Goal: Answer question/provide support

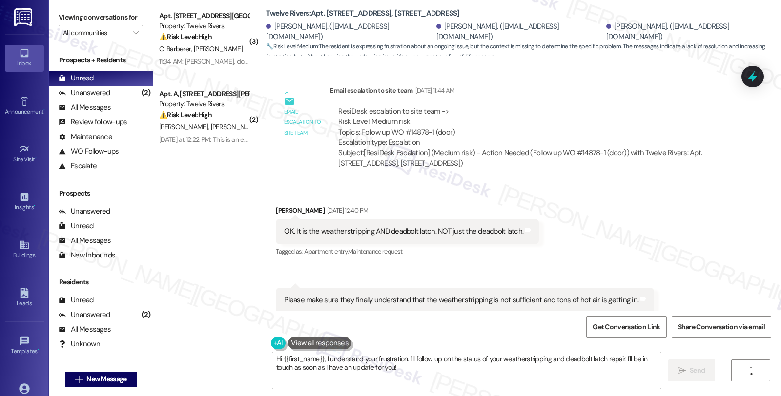
scroll to position [7024, 0]
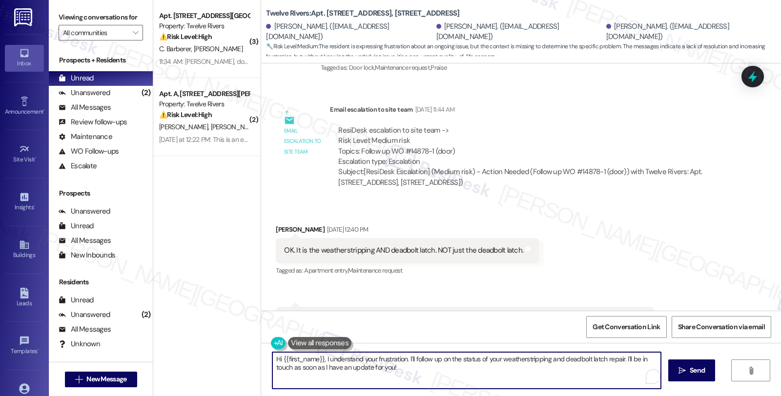
drag, startPoint x: 276, startPoint y: 359, endPoint x: 318, endPoint y: 359, distance: 41.5
click at [318, 359] on textarea "Hi {{first_name}}, I understand your frustration. I'll follow up on the status …" at bounding box center [466, 371] width 389 height 37
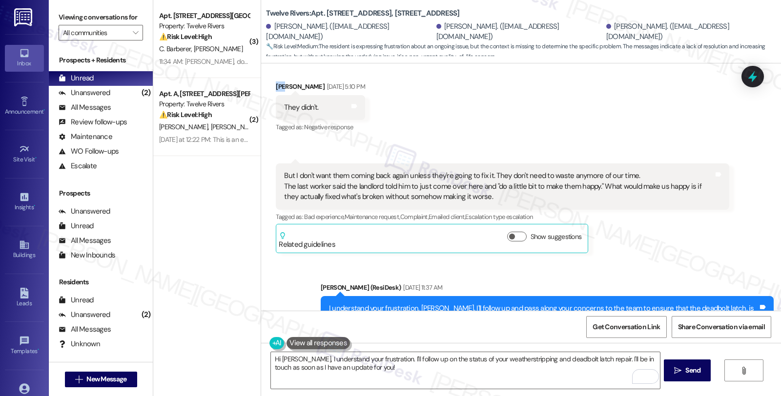
scroll to position [6752, 0]
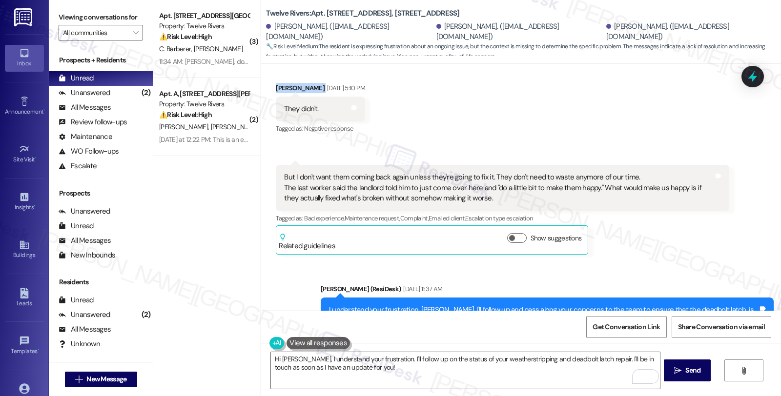
drag, startPoint x: 267, startPoint y: 72, endPoint x: 312, endPoint y: 82, distance: 45.9
click at [312, 82] on div "Received via SMS [PERSON_NAME] [DATE] 5:10 PM They didn't. Tags and notes Tagge…" at bounding box center [321, 110] width 104 height 68
copy div "[PERSON_NAME]"
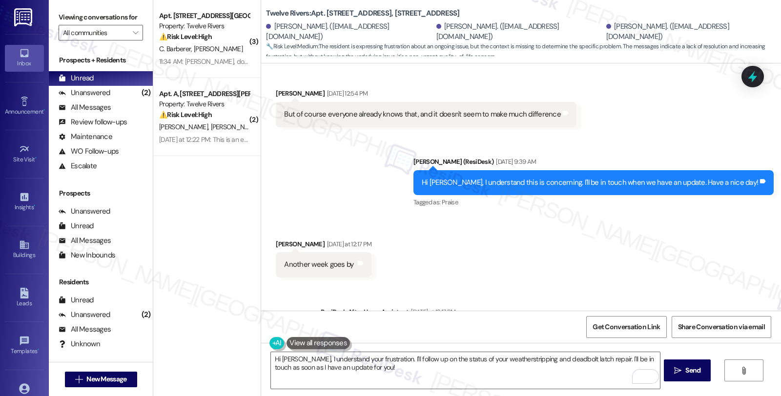
scroll to position [7838, 0]
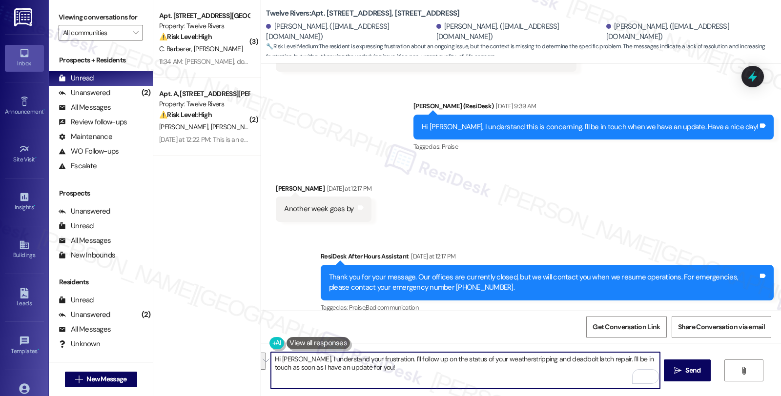
drag, startPoint x: 374, startPoint y: 358, endPoint x: 398, endPoint y: 370, distance: 26.9
click at [398, 370] on textarea "Hi [PERSON_NAME], I understand your frustration. I'll follow up on the status o…" at bounding box center [465, 371] width 389 height 37
click at [438, 363] on textarea "Hi [PERSON_NAME], I understand your frustration. I'll follow up on the status o…" at bounding box center [465, 371] width 389 height 37
click at [469, 372] on textarea "Hi [PERSON_NAME], I understand your frustration. I'll follow up on the status o…" at bounding box center [465, 371] width 389 height 37
drag, startPoint x: 325, startPoint y: 368, endPoint x: 392, endPoint y: 376, distance: 67.8
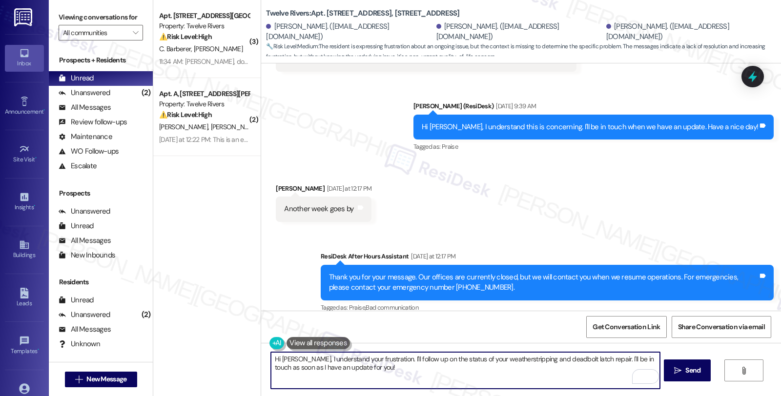
click at [392, 376] on textarea "Hi [PERSON_NAME], I understand your frustration. I'll follow up on the status o…" at bounding box center [465, 371] width 389 height 37
type textarea "Hi [PERSON_NAME], I understand your frustration. I'll follow up on the status o…"
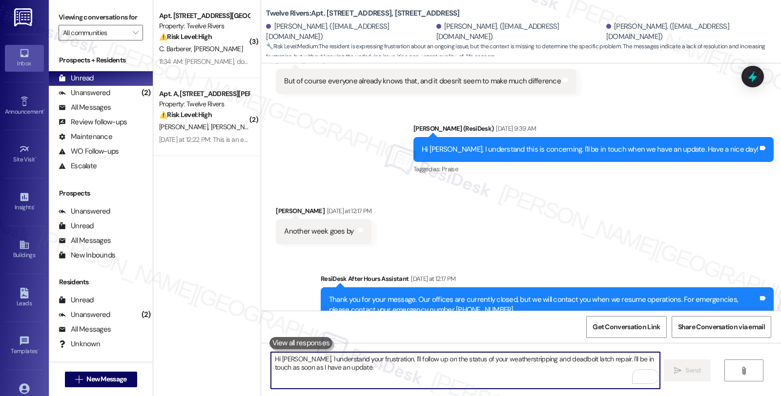
scroll to position [7917, 0]
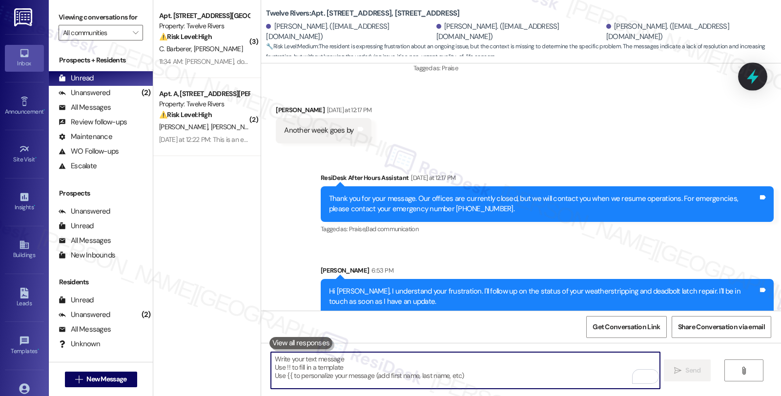
click at [750, 75] on icon at bounding box center [753, 76] width 17 height 17
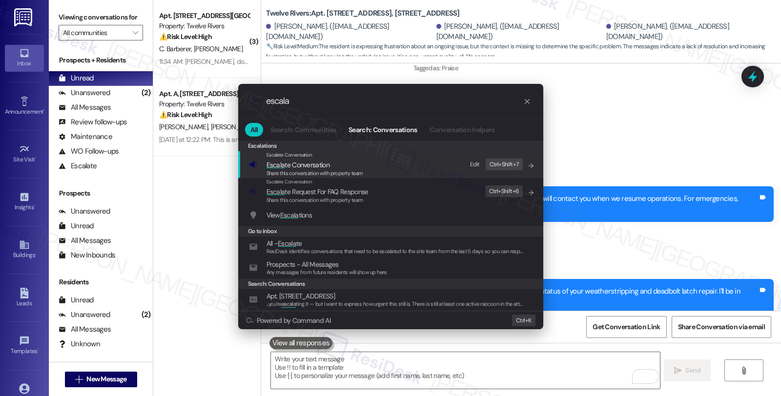
type input "escala"
click at [388, 171] on div "Escalate Conversation Escala te Conversation Share this conversation with prope…" at bounding box center [392, 164] width 286 height 26
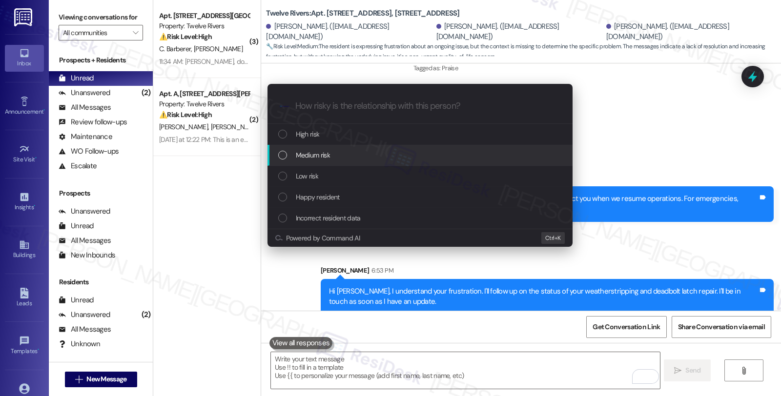
click at [340, 152] on div "Medium risk" at bounding box center [421, 155] width 286 height 11
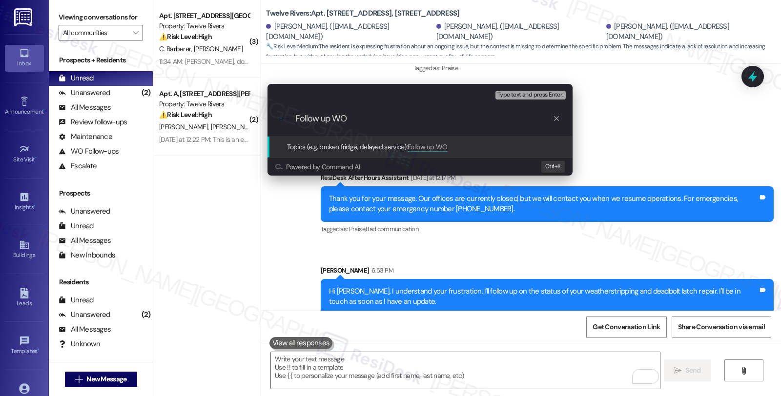
paste input "#14878-1"
type input "Follow up WO #14878-1 (door)"
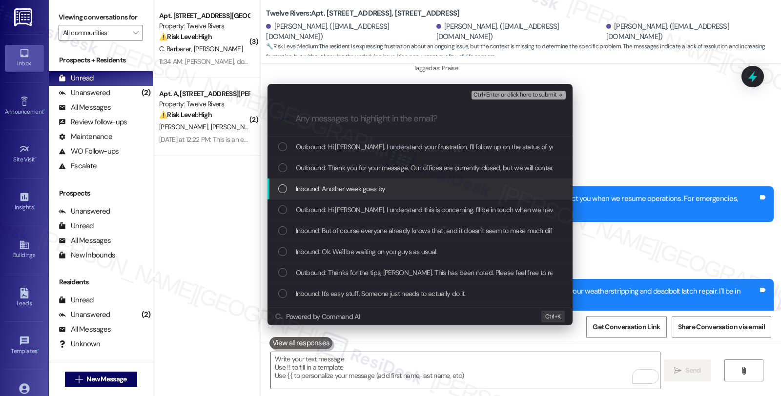
click at [393, 187] on div "Inbound: Another week goes by" at bounding box center [421, 189] width 286 height 11
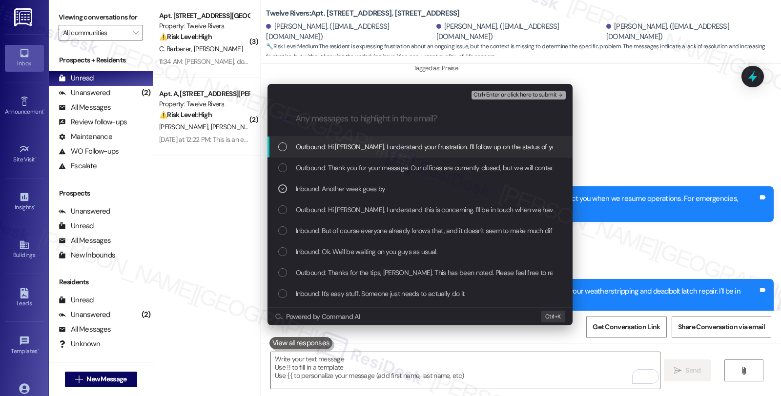
click at [530, 94] on span "Ctrl+Enter or click here to submit" at bounding box center [515, 95] width 83 height 7
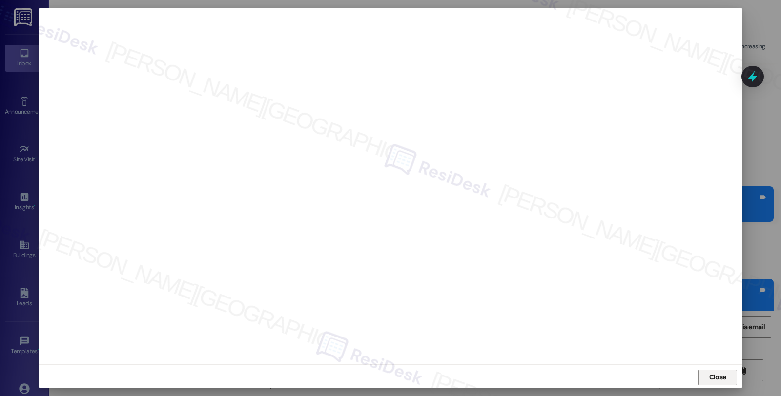
click at [719, 379] on span "Close" at bounding box center [717, 378] width 17 height 10
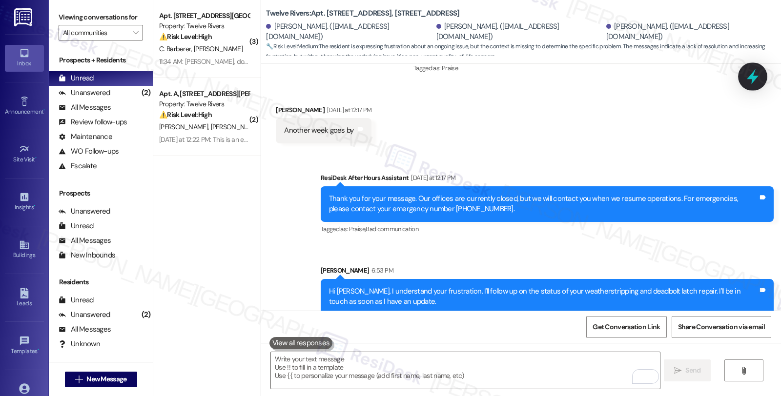
click at [757, 77] on icon at bounding box center [753, 76] width 12 height 15
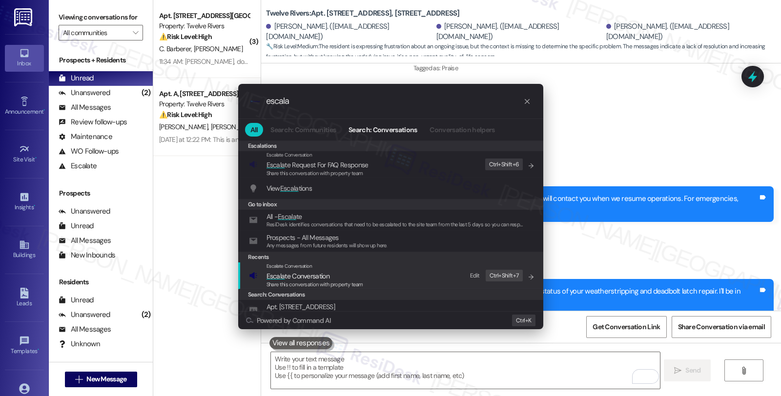
type input "escala"
click at [302, 277] on span "Escala te Conversation" at bounding box center [298, 276] width 63 height 9
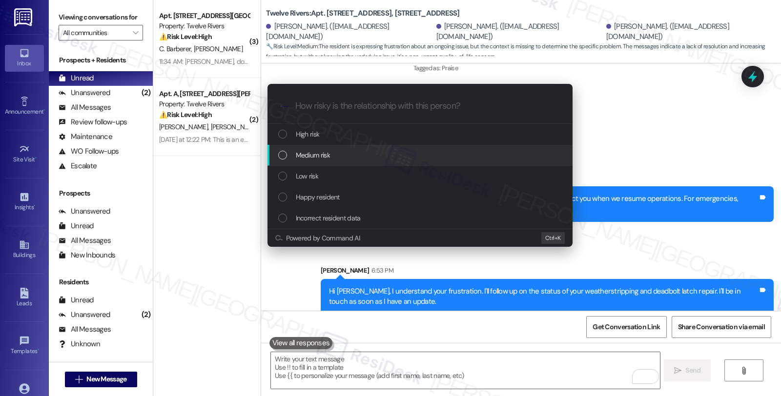
click at [310, 158] on span "Medium risk" at bounding box center [313, 155] width 34 height 11
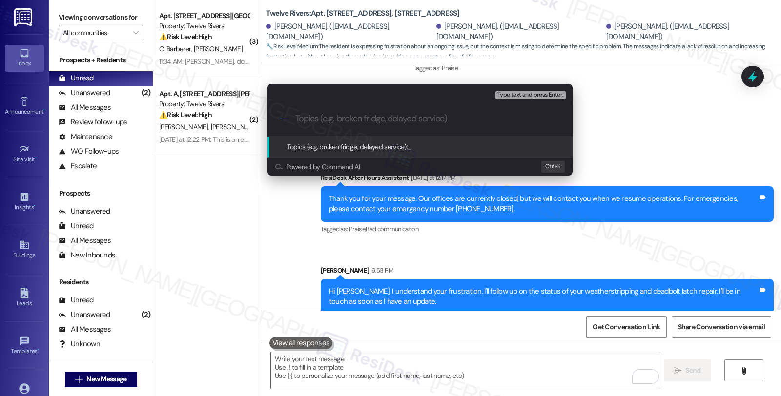
paste input "Follow up WO #14878-1 (door)"
type input "Follow up WO #14878-1 (door)"
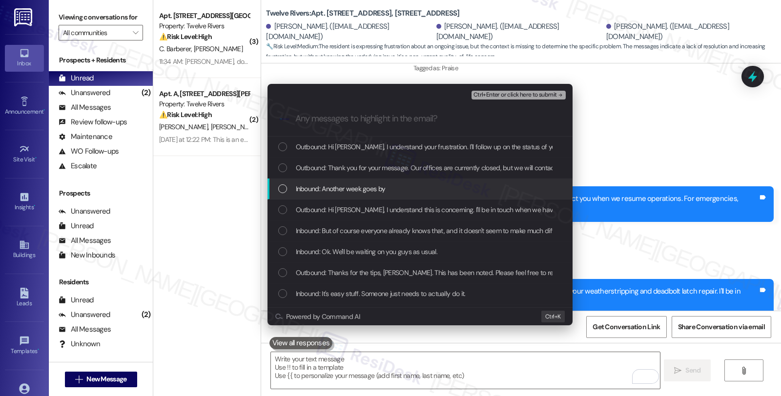
click at [312, 184] on span "Inbound: Another week goes by" at bounding box center [341, 189] width 90 height 11
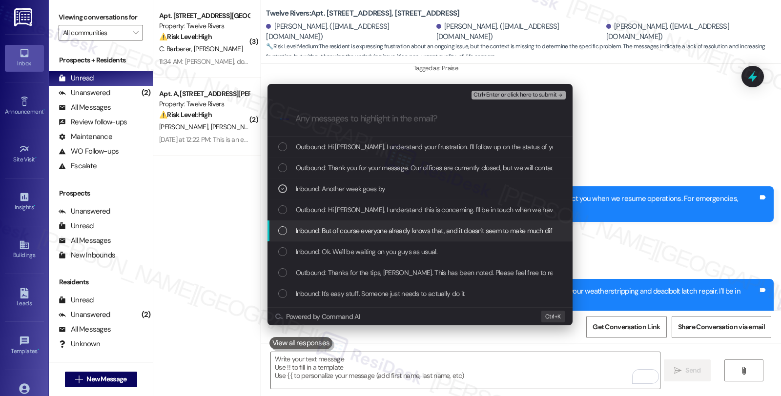
click at [311, 230] on span "Inbound: But of course everyone already knows that, and it doesn't seem to make…" at bounding box center [435, 231] width 279 height 11
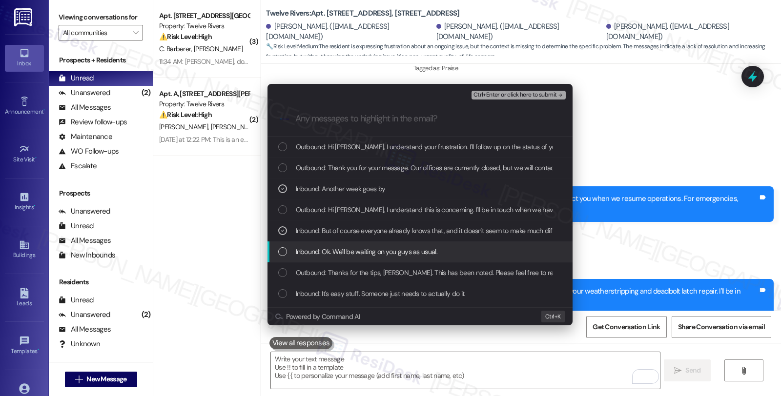
click at [310, 255] on span "Inbound: Ok. We'll be waiting on you guys as usual." at bounding box center [367, 252] width 142 height 11
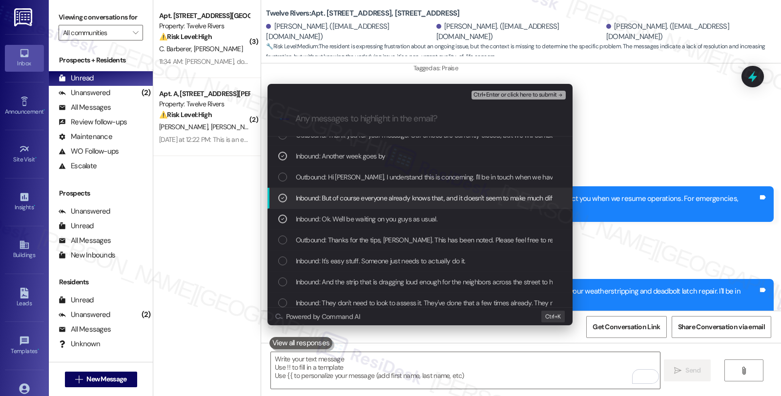
scroll to position [54, 0]
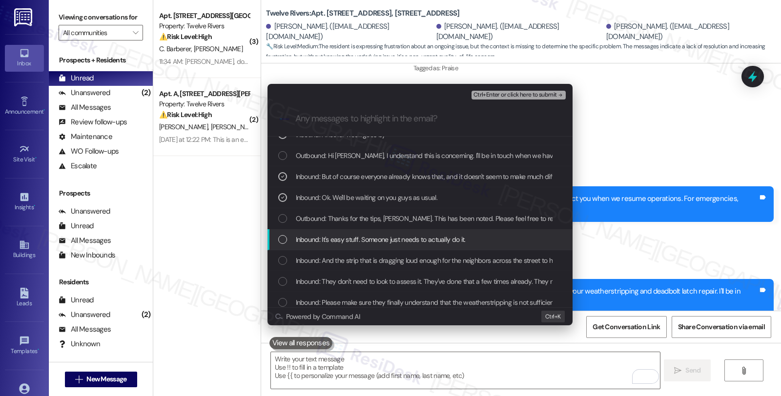
click at [426, 235] on span "Inbound: It's easy stuff. Someone just needs to actually do it." at bounding box center [381, 239] width 170 height 11
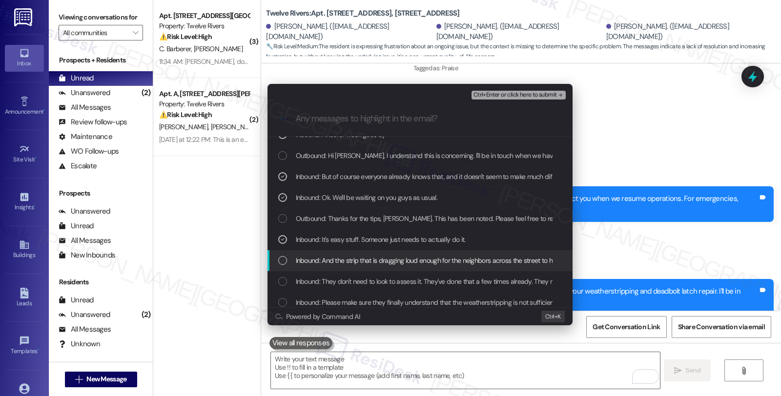
click at [420, 259] on span "Inbound: And the strip that is dragging loud enough for the neighbors across th…" at bounding box center [471, 260] width 351 height 11
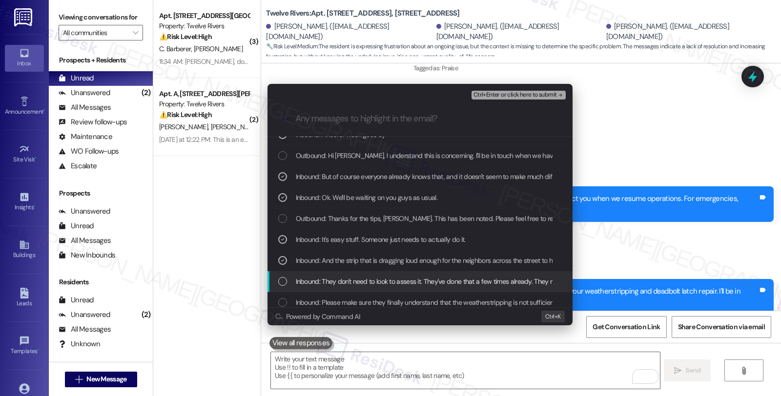
click at [418, 290] on div "Inbound: They don't need to look to assess it. They've done that a few times al…" at bounding box center [420, 281] width 305 height 21
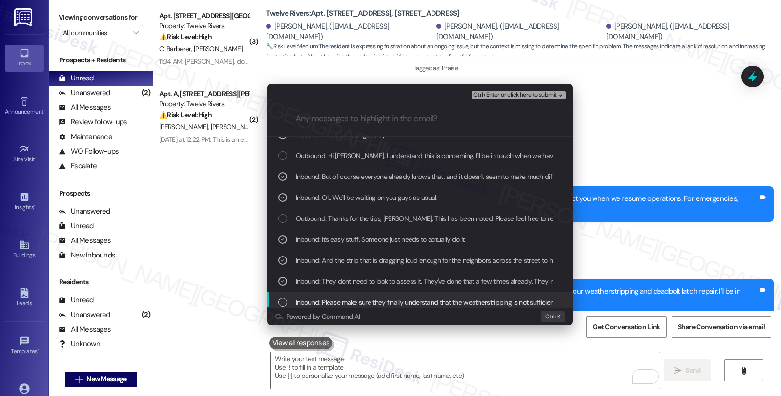
click at [408, 308] on div "Powered by Command AI Ctrl+ K" at bounding box center [420, 317] width 305 height 18
click at [404, 301] on span "Inbound: Please make sure they finally understand that the weatherstripping is …" at bounding box center [470, 302] width 348 height 11
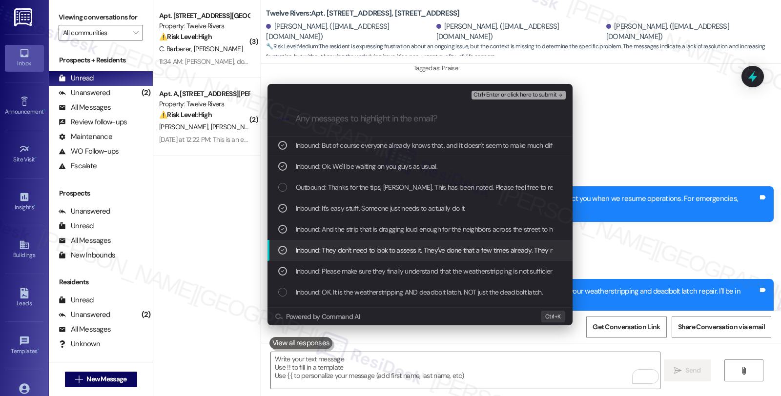
scroll to position [108, 0]
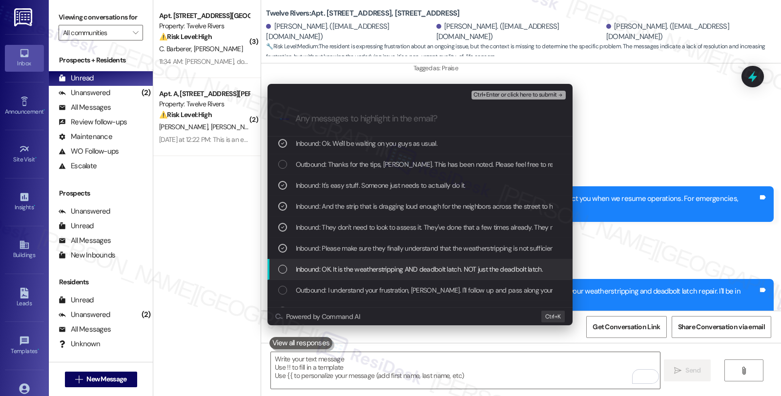
click at [441, 269] on span "Inbound: OK. It is the weatherstripping AND deadbolt latch. NOT just the deadbo…" at bounding box center [419, 269] width 247 height 11
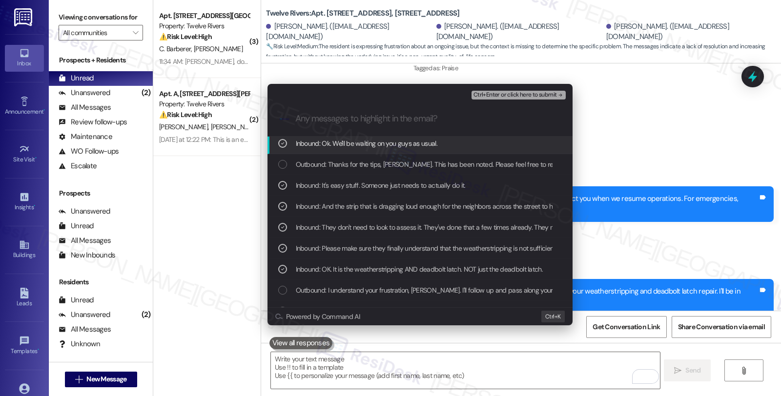
click at [508, 92] on span "Ctrl+Enter or click here to submit" at bounding box center [515, 95] width 83 height 7
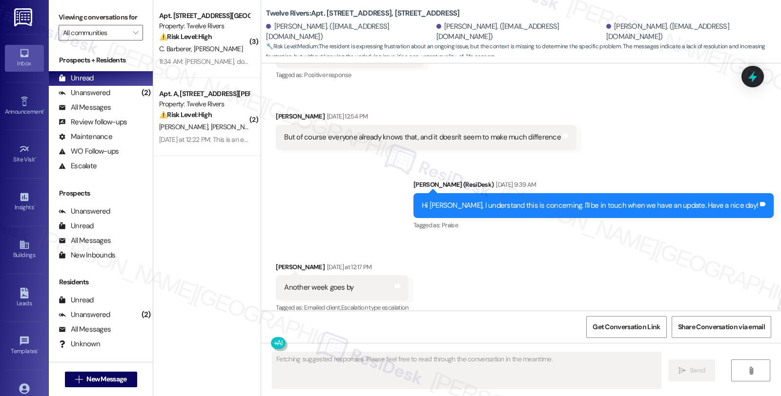
scroll to position [7945, 0]
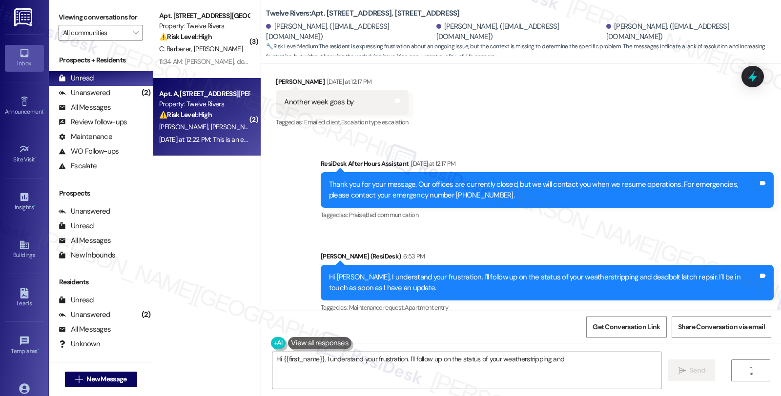
click at [184, 97] on div "Apt. A, [STREET_ADDRESS][PERSON_NAME]" at bounding box center [204, 94] width 90 height 10
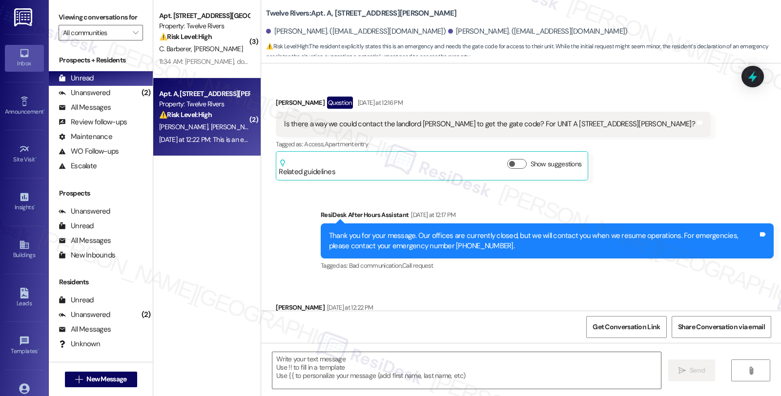
scroll to position [199, 0]
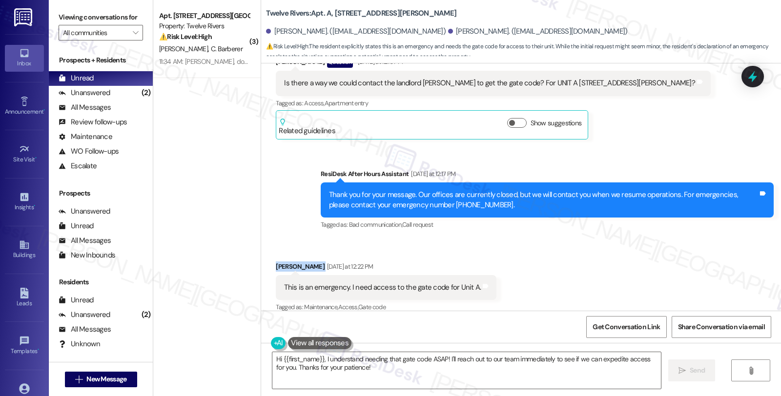
drag, startPoint x: 318, startPoint y: 256, endPoint x: 270, endPoint y: 256, distance: 48.3
click at [276, 262] on div "[PERSON_NAME] [DATE] at 12:22 PM" at bounding box center [386, 269] width 221 height 14
copy div "[PERSON_NAME]"
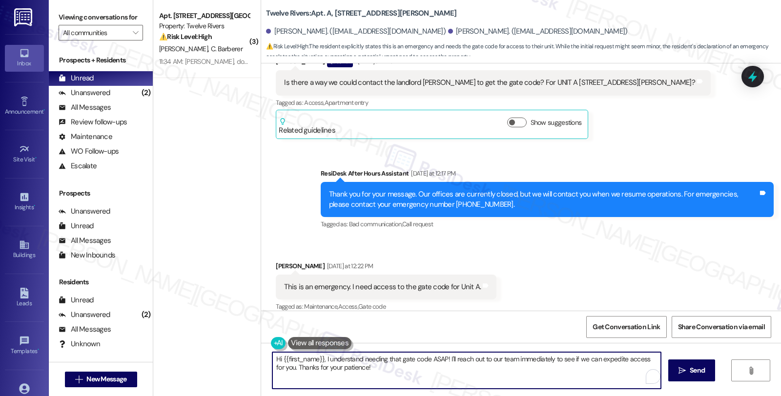
drag, startPoint x: 445, startPoint y: 358, endPoint x: 465, endPoint y: 376, distance: 27.3
click at [465, 376] on textarea "Hi {{first_name}}, I understand needing that gate code ASAP! I'll reach out to …" at bounding box center [466, 371] width 389 height 37
type textarea "Hi {{first_name}}, I understand needing that gate code ASAP! Sorry for the dela…"
click at [686, 370] on span "Send" at bounding box center [693, 371] width 15 height 10
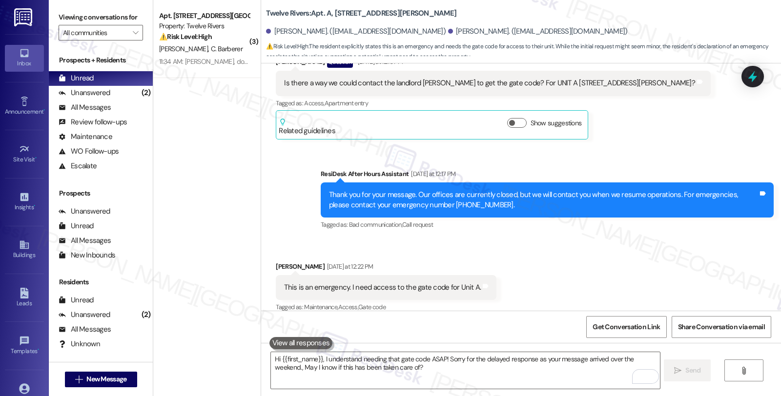
scroll to position [277, 0]
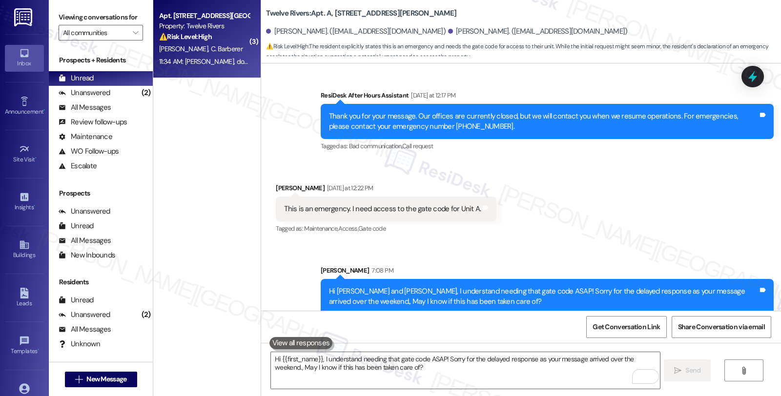
click at [167, 40] on strong "⚠️ Risk Level: High" at bounding box center [185, 36] width 53 height 9
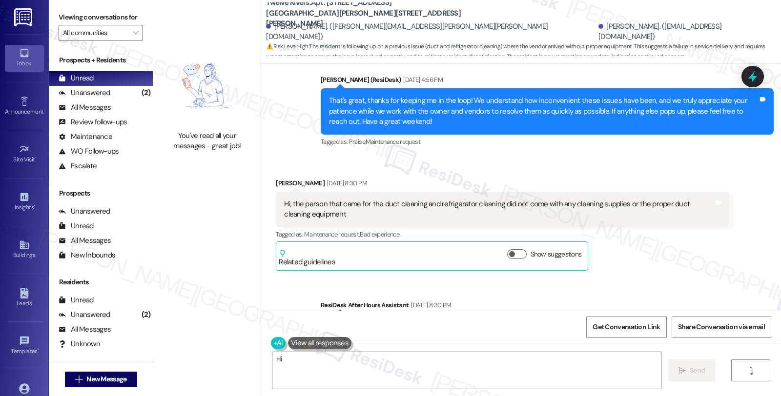
scroll to position [1462, 0]
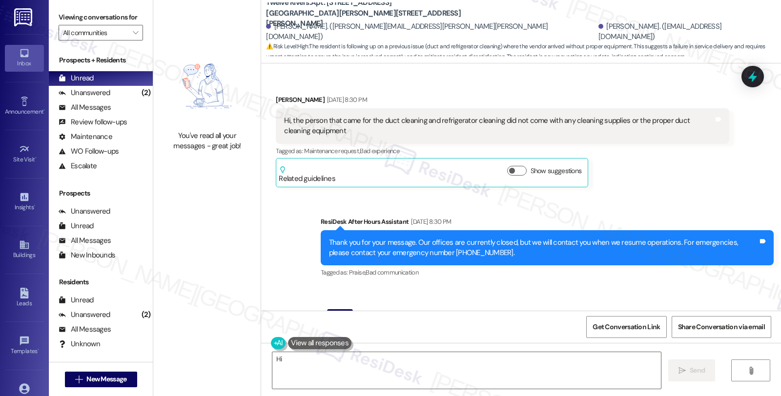
drag, startPoint x: 279, startPoint y: 76, endPoint x: 315, endPoint y: 76, distance: 36.1
click at [315, 87] on div "Received via SMS [PERSON_NAME] [DATE] 8:30 PM Hi, the person that came for the …" at bounding box center [503, 140] width 468 height 107
copy div "[PERSON_NAME]"
